Goal: Information Seeking & Learning: Find specific fact

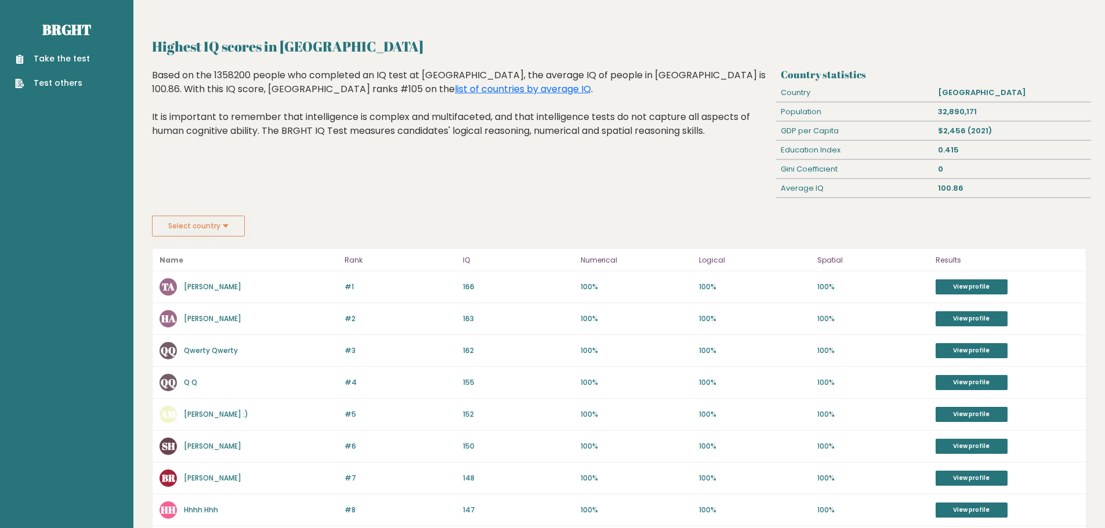
click at [241, 227] on button "Select country" at bounding box center [198, 226] width 93 height 21
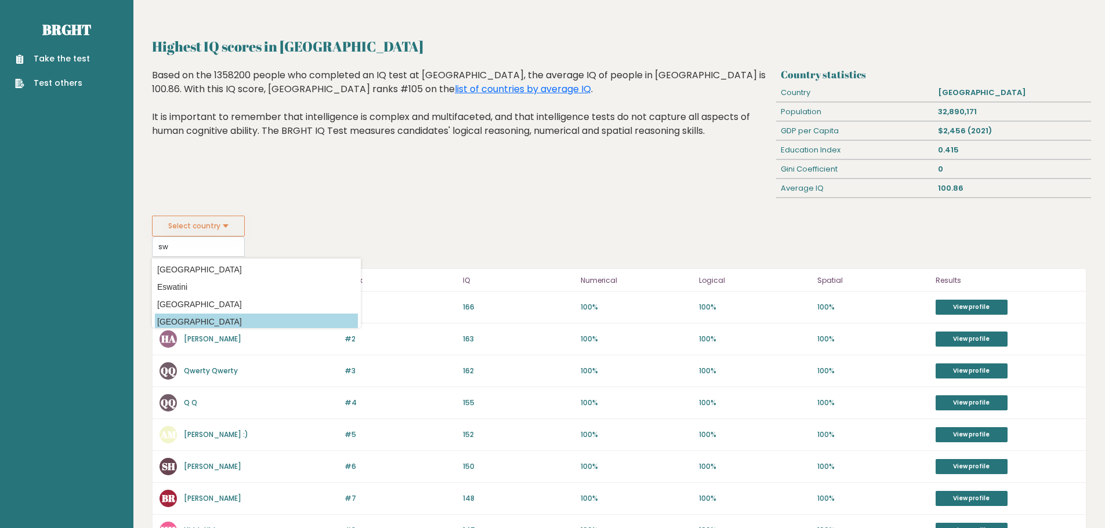
click at [187, 318] on option "[GEOGRAPHIC_DATA]" at bounding box center [256, 322] width 203 height 17
type input "[GEOGRAPHIC_DATA]"
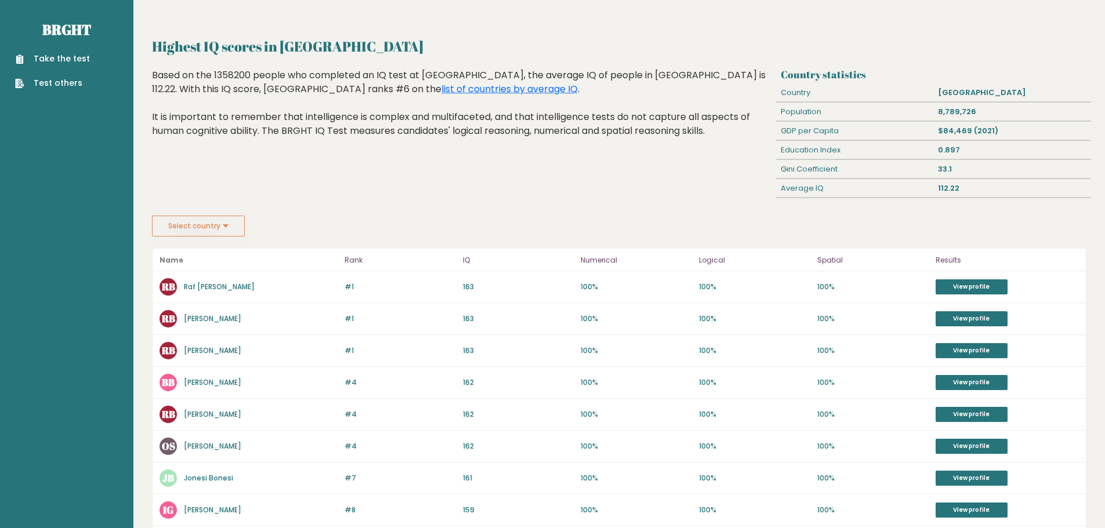
click at [230, 235] on button "Select country" at bounding box center [198, 226] width 93 height 21
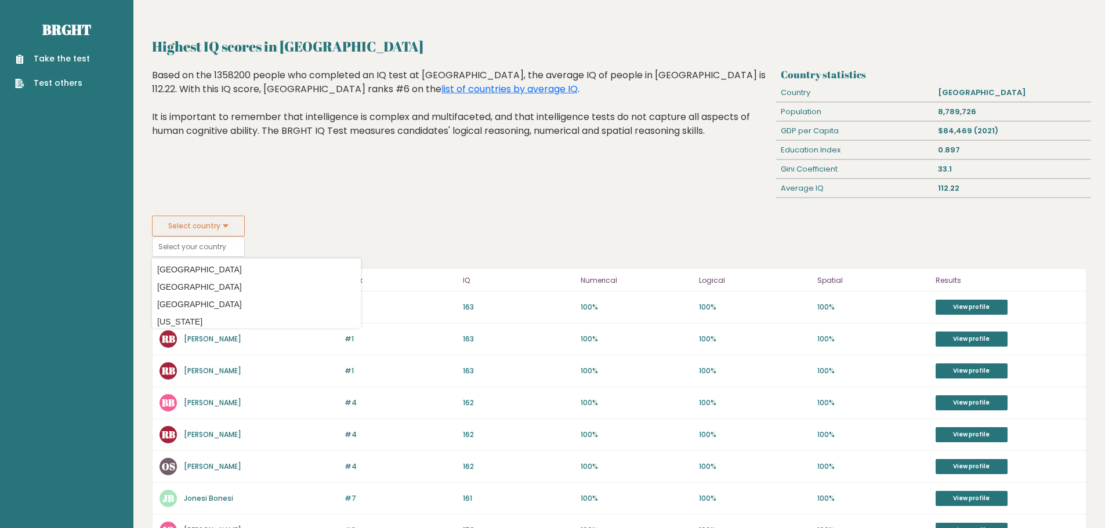
click at [369, 190] on div "Highest IQ scores in [GEOGRAPHIC_DATA] Based on the 1358200 people who complete…" at bounding box center [462, 141] width 629 height 147
click at [194, 248] on input at bounding box center [198, 247] width 93 height 20
click at [183, 320] on option "[GEOGRAPHIC_DATA]" at bounding box center [256, 322] width 203 height 17
type input "[GEOGRAPHIC_DATA]"
